Goal: Check status: Check status

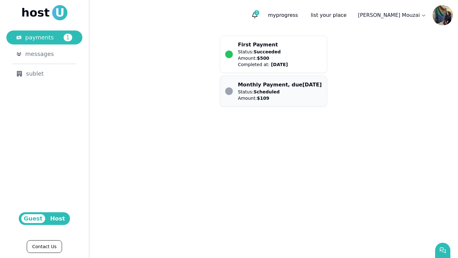
click at [288, 95] on div "Status: Scheduled Amount: $ 109" at bounding box center [280, 95] width 84 height 13
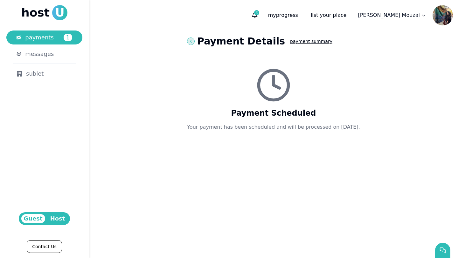
click at [188, 42] on icon at bounding box center [190, 41] width 5 height 5
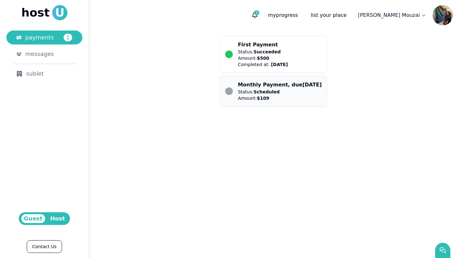
click at [232, 94] on li "Monthly Payment, due [DATE] Status: Scheduled Amount: $ 109" at bounding box center [273, 91] width 97 height 20
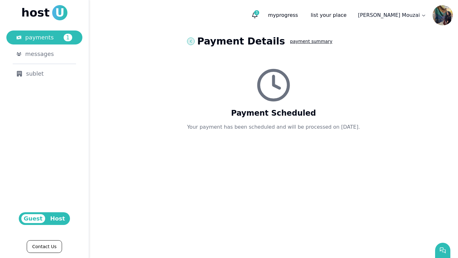
click at [192, 42] on icon at bounding box center [190, 41] width 5 height 5
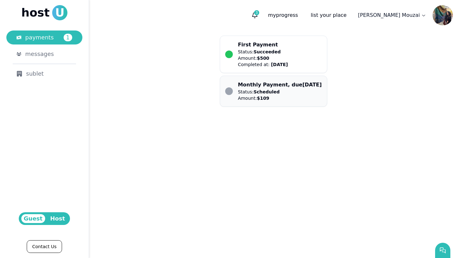
click at [294, 90] on div "Status: Scheduled Amount: $ 109" at bounding box center [280, 95] width 84 height 13
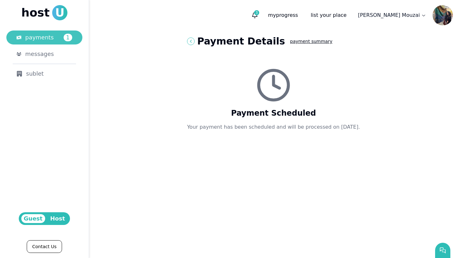
click at [62, 39] on div "payments 1" at bounding box center [48, 37] width 47 height 9
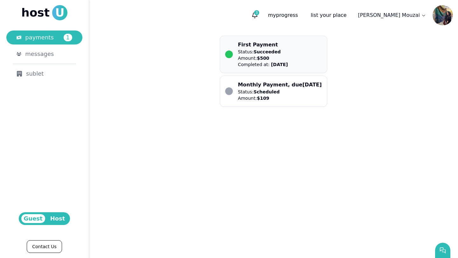
click at [233, 55] on li "First Payment Status: Succeeded Amount: $ 500 Completed at: [DATE]" at bounding box center [273, 54] width 97 height 27
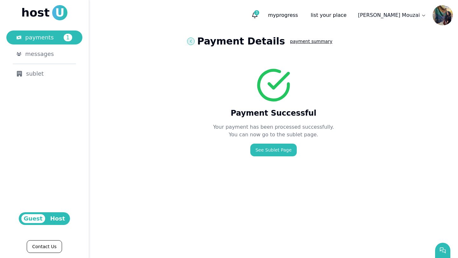
click at [191, 39] on icon at bounding box center [190, 41] width 5 height 5
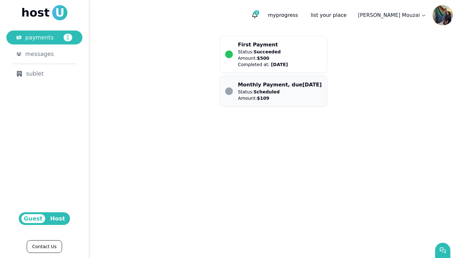
click at [230, 87] on li "Monthly Payment, due [DATE] Status: Scheduled Amount: $ 109" at bounding box center [273, 91] width 97 height 20
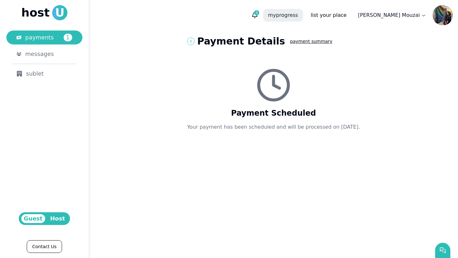
click at [303, 15] on p "my progress" at bounding box center [283, 15] width 40 height 13
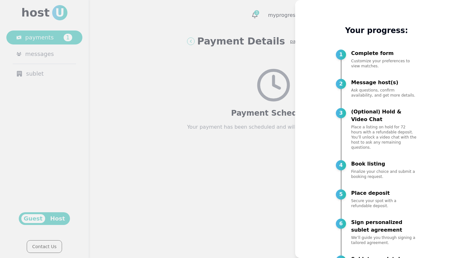
click at [277, 88] on div at bounding box center [229, 129] width 458 height 258
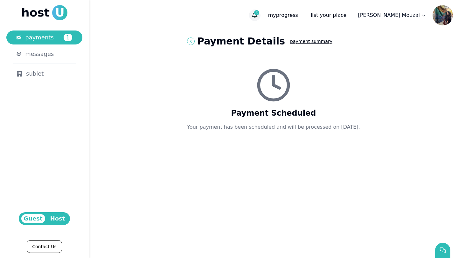
click at [260, 15] on button "3" at bounding box center [254, 15] width 11 height 11
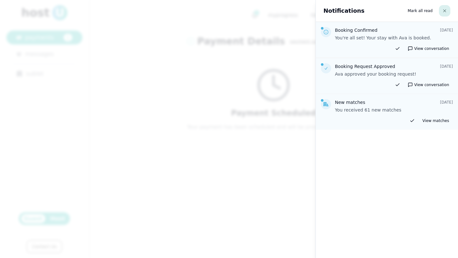
click at [441, 9] on button "button" at bounding box center [444, 10] width 11 height 11
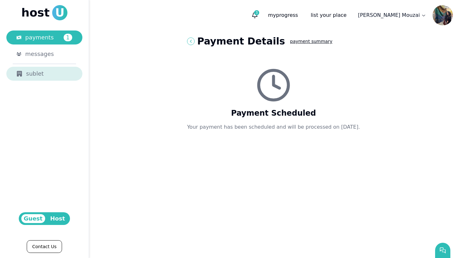
click at [40, 80] on link "sublet" at bounding box center [44, 74] width 76 height 14
